Goal: Navigation & Orientation: Find specific page/section

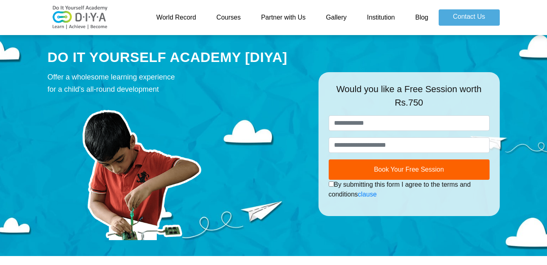
click at [337, 15] on link "Gallery" at bounding box center [336, 17] width 41 height 16
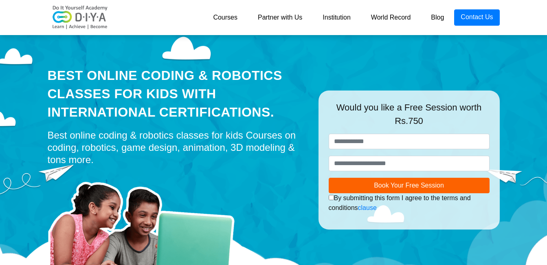
click at [229, 16] on link "Courses" at bounding box center [225, 17] width 45 height 16
